Goal: Information Seeking & Learning: Learn about a topic

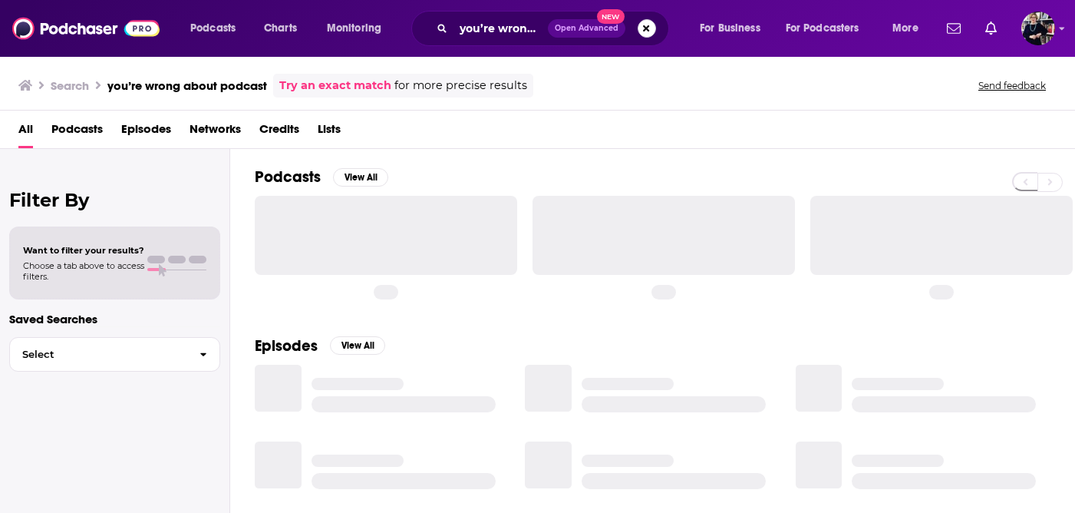
click at [643, 32] on button "Search podcasts, credits, & more..." at bounding box center [647, 28] width 18 height 18
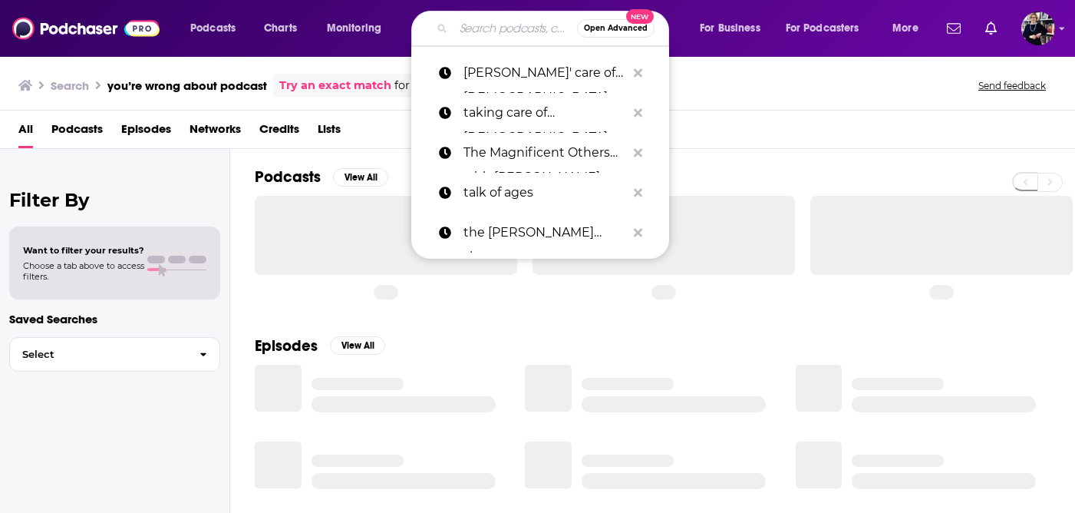
paste input "The Disagreement"
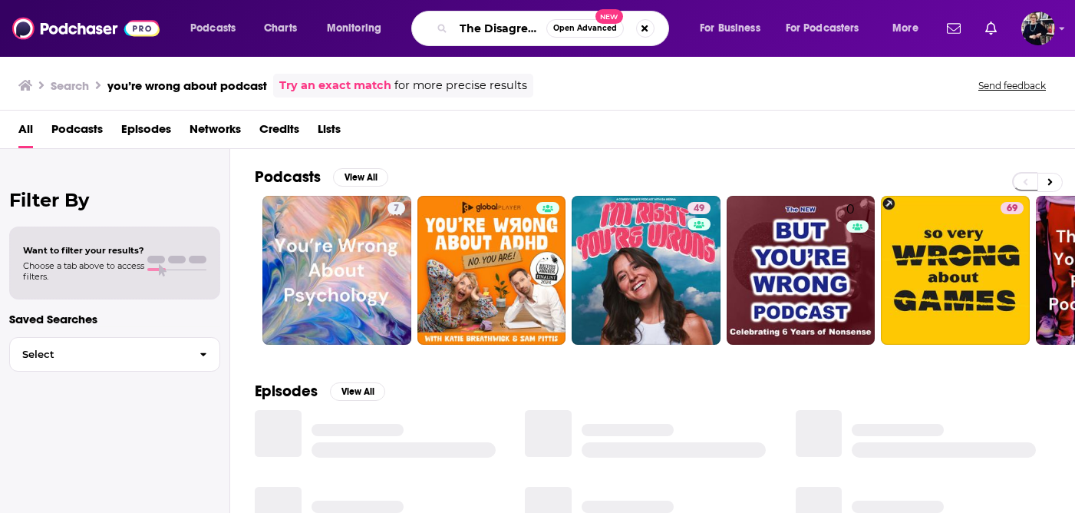
scroll to position [0, 25]
type input "The Disagreement"
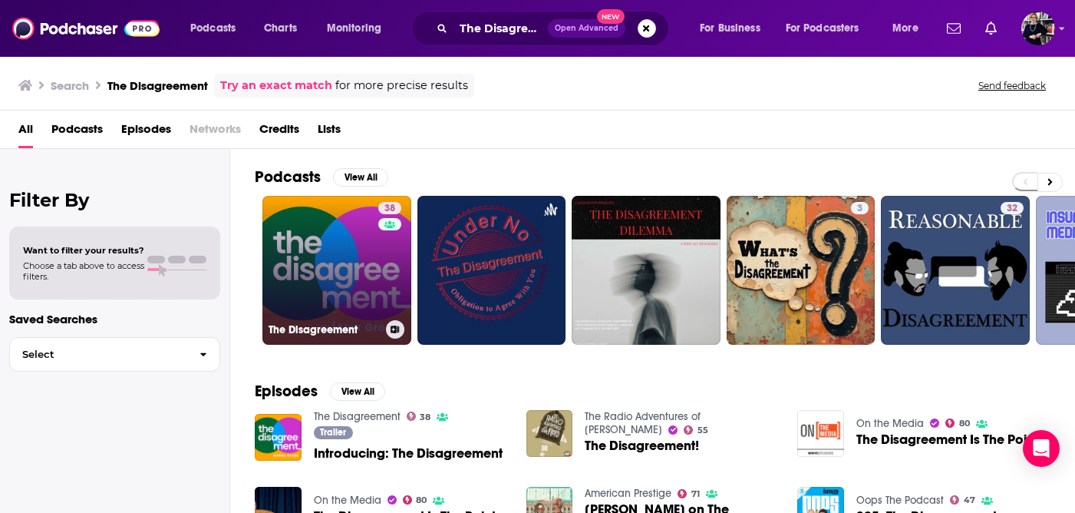
click at [314, 303] on link "38 The Disagreement" at bounding box center [337, 270] width 149 height 149
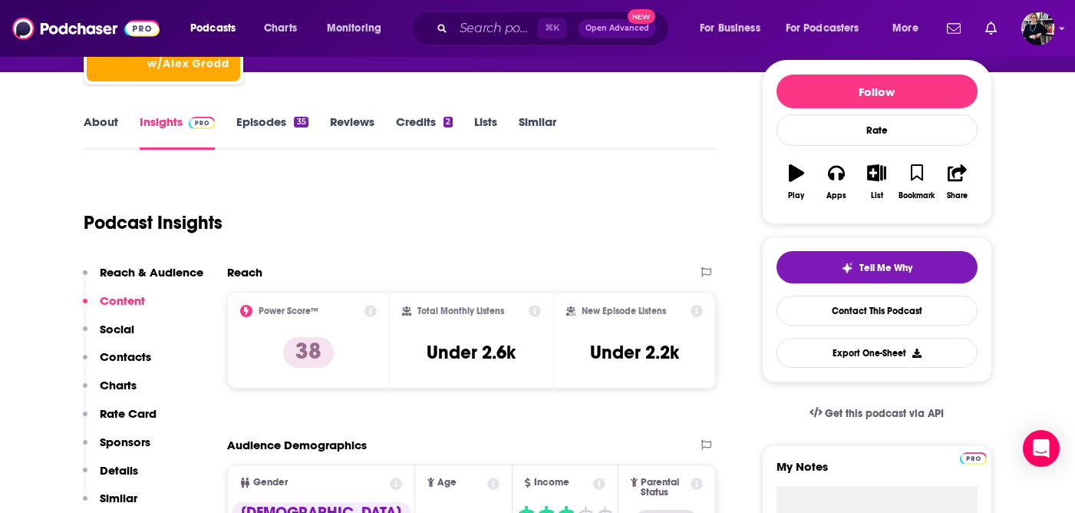
scroll to position [159, 0]
